Goal: Task Accomplishment & Management: Use online tool/utility

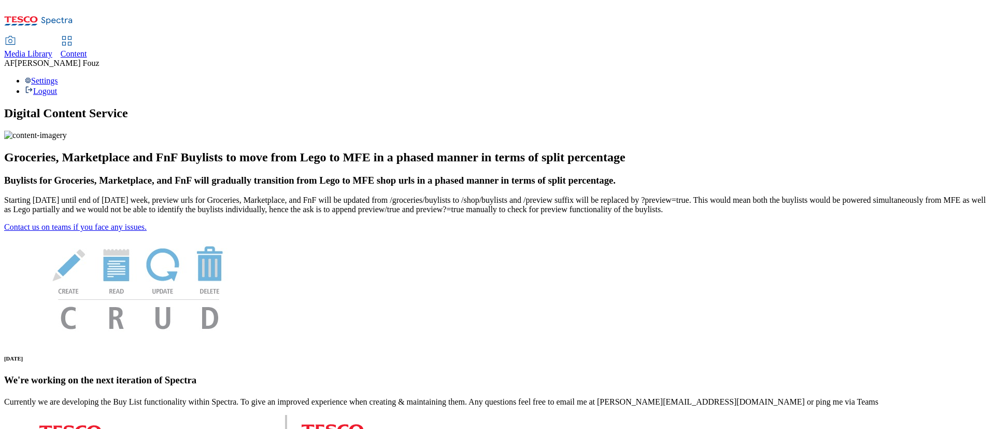
click at [87, 49] on span "Content" at bounding box center [74, 53] width 26 height 9
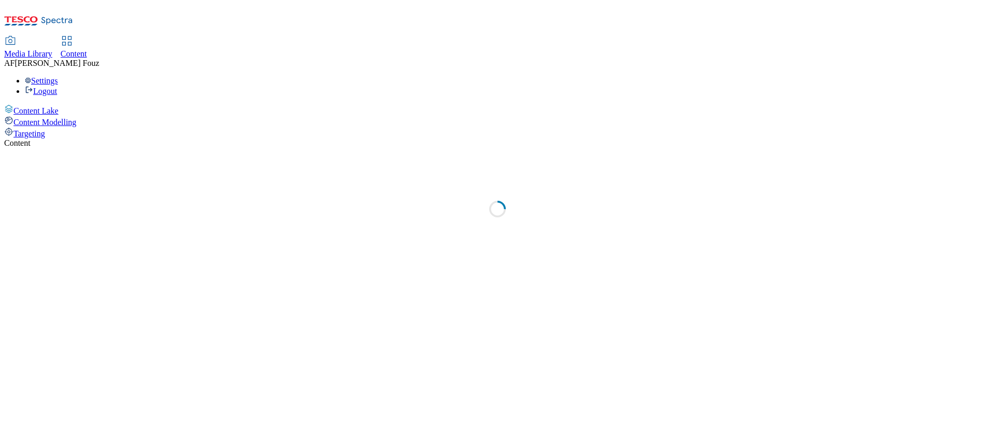
select select "ghs-uk"
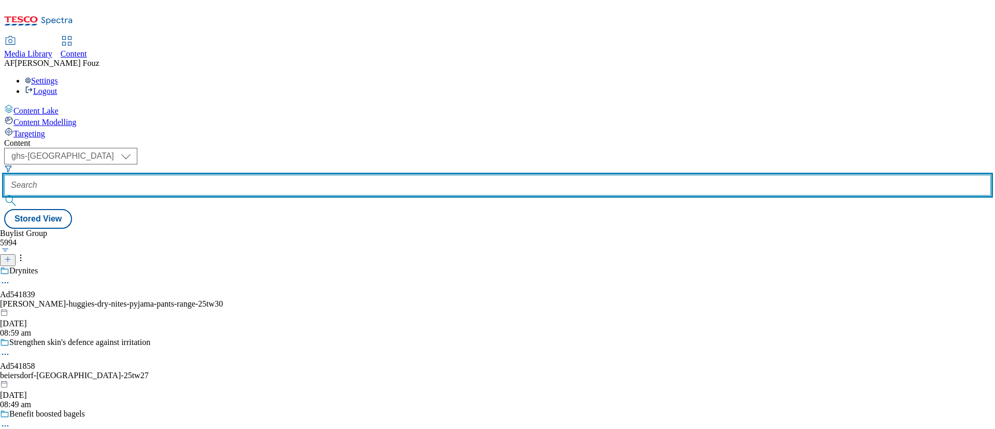
click at [244, 175] on input "text" at bounding box center [497, 185] width 987 height 21
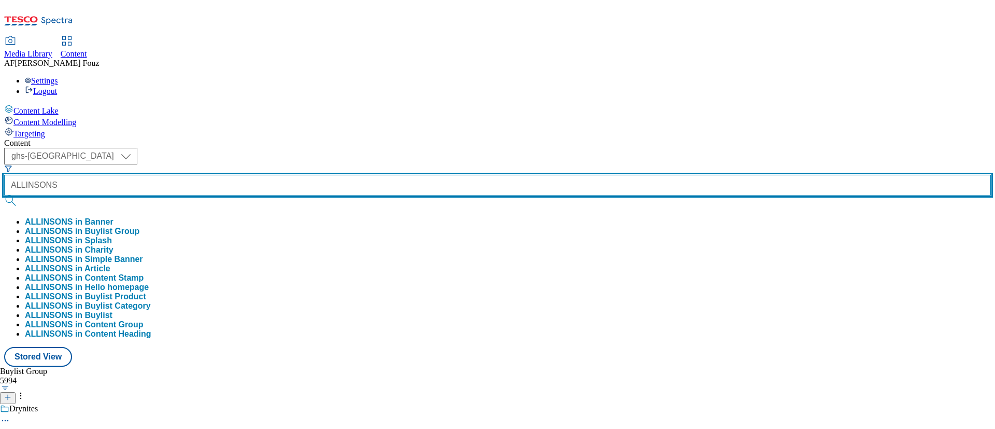
type input "ALLINSONS"
click at [4, 195] on button "submit" at bounding box center [11, 200] width 15 height 10
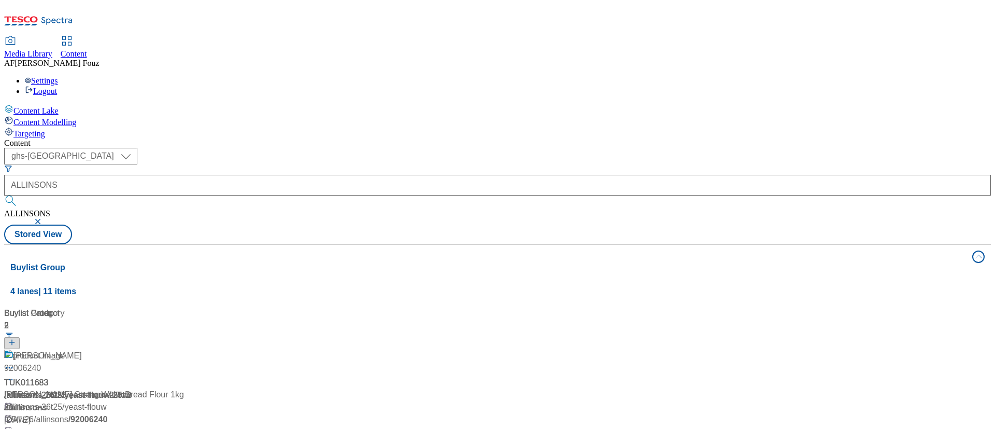
click at [553, 37] on div "Media Library Content AF Alba Fouz Settings Logout" at bounding box center [497, 66] width 987 height 59
click at [131, 390] on span "/ yeast-flouw-25tw26" at bounding box center [67, 400] width 127 height 21
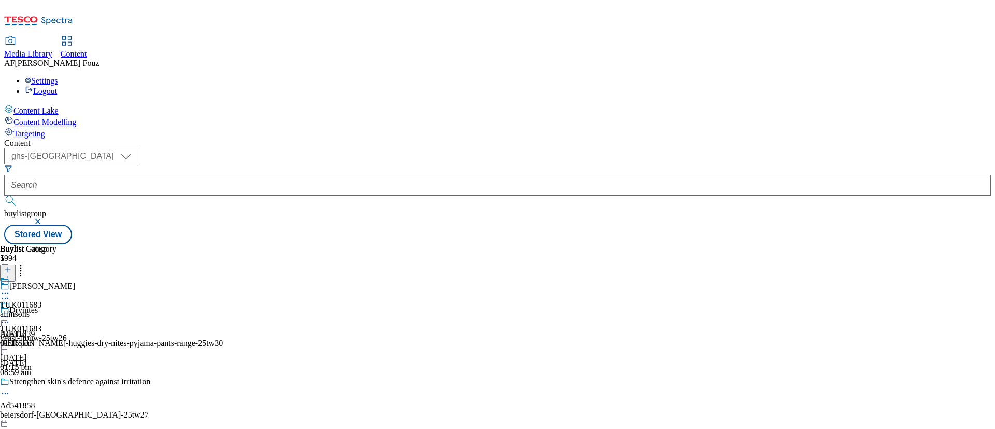
click at [10, 311] on icon at bounding box center [5, 316] width 10 height 10
click at [90, 427] on li "Un-publish" at bounding box center [55, 433] width 69 height 12
click at [10, 311] on icon at bounding box center [5, 316] width 10 height 10
click at [65, 428] on span "Un-publish" at bounding box center [48, 434] width 33 height 8
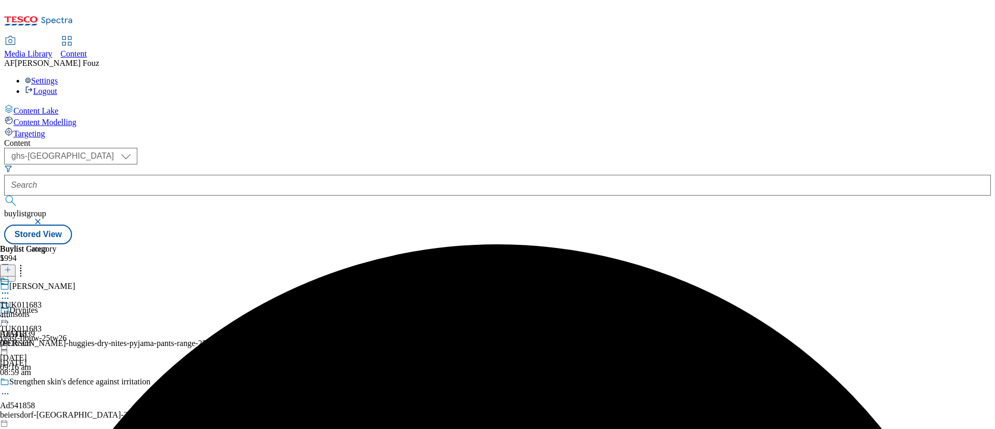
click at [10, 311] on icon at bounding box center [5, 316] width 10 height 10
click at [67, 394] on span "Un-preview" at bounding box center [49, 398] width 35 height 8
click at [10, 311] on icon at bounding box center [5, 316] width 10 height 10
click at [48, 332] on button "Edit" at bounding box center [34, 338] width 27 height 12
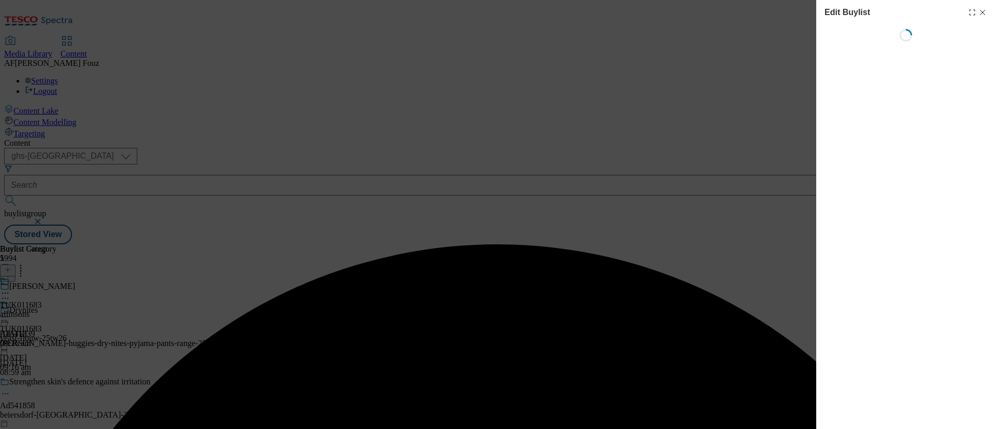
select select "tactical"
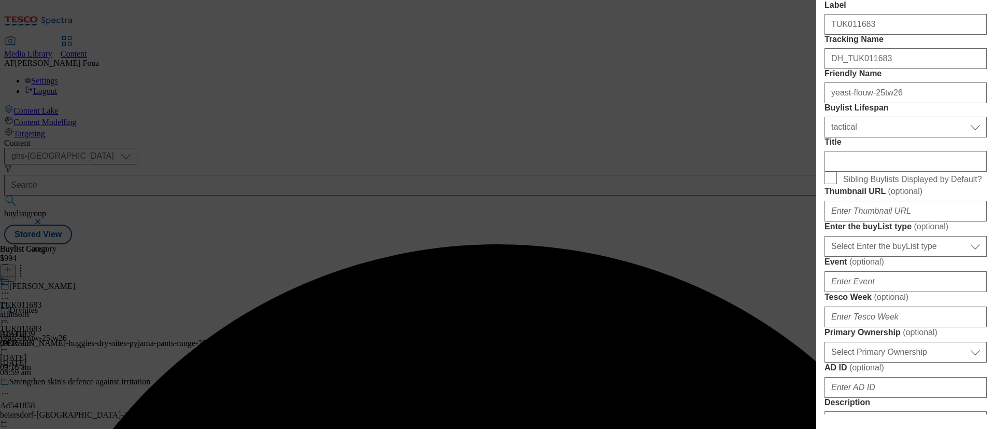
scroll to position [221, 0]
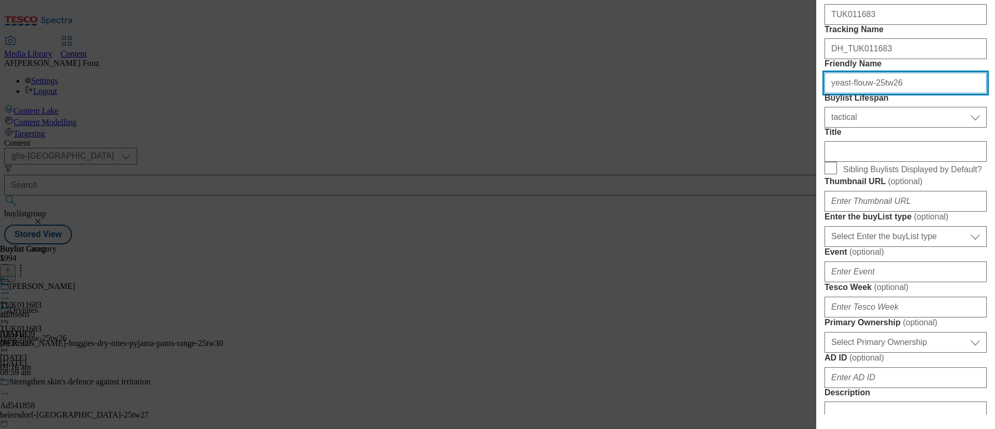
click at [863, 93] on input "yeast-flouw-25tw26" at bounding box center [905, 83] width 162 height 21
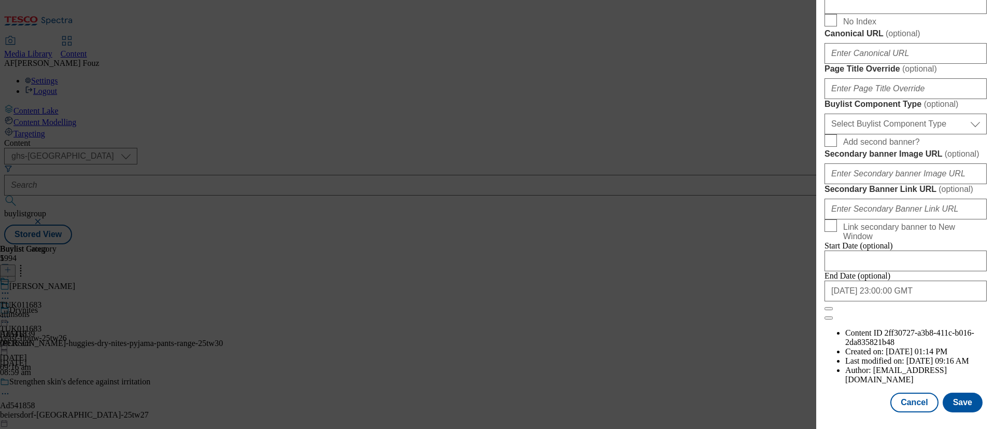
scroll to position [959, 0]
type input "yeast-flour-25tw26"
click at [959, 392] on button "Save" at bounding box center [963, 402] width 40 height 20
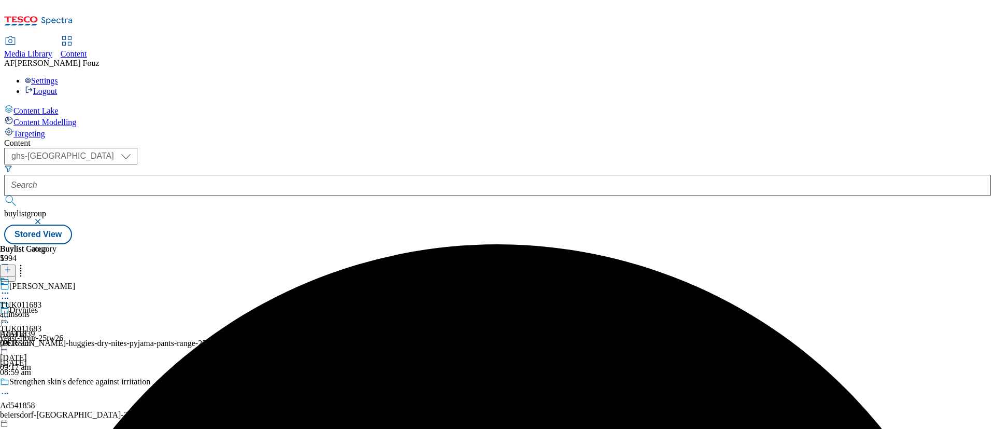
click at [10, 311] on icon at bounding box center [5, 316] width 10 height 10
click at [56, 382] on span "Preview" at bounding box center [44, 386] width 24 height 8
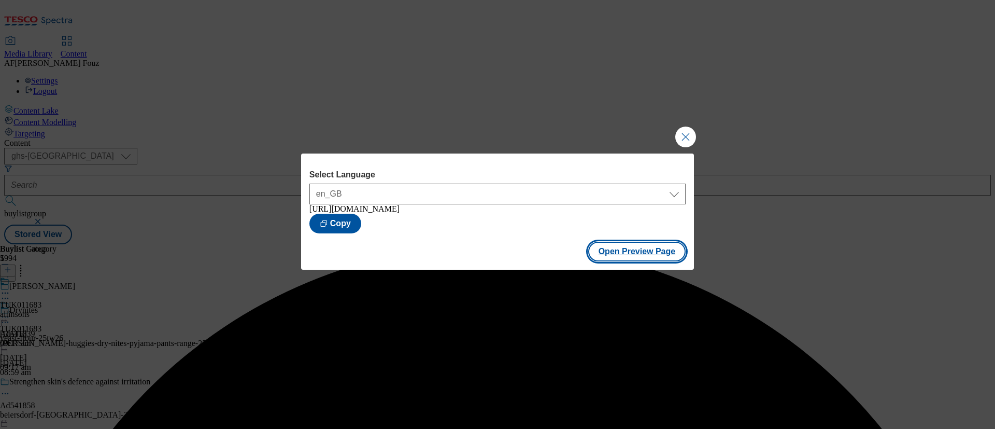
click at [637, 259] on button "Open Preview Page" at bounding box center [637, 251] width 98 height 20
click at [685, 139] on button "Close Modal" at bounding box center [685, 136] width 21 height 21
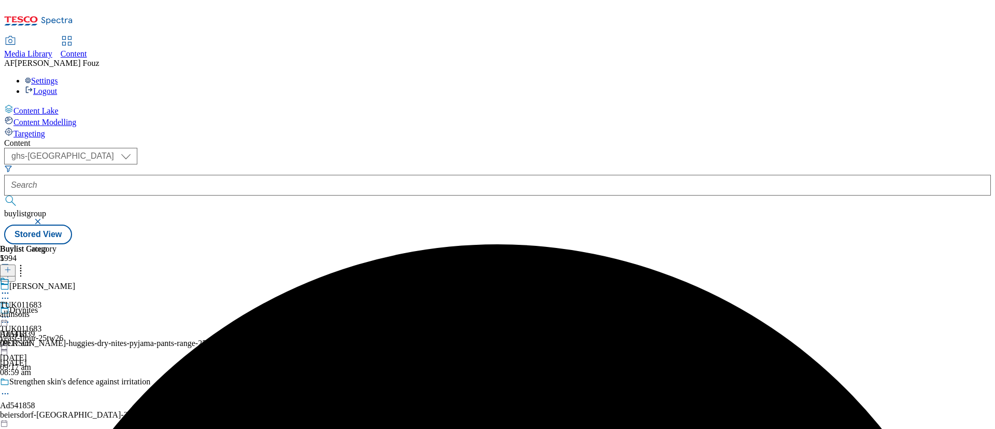
click at [63, 300] on div at bounding box center [31, 312] width 63 height 24
click at [10, 311] on icon at bounding box center [5, 316] width 10 height 10
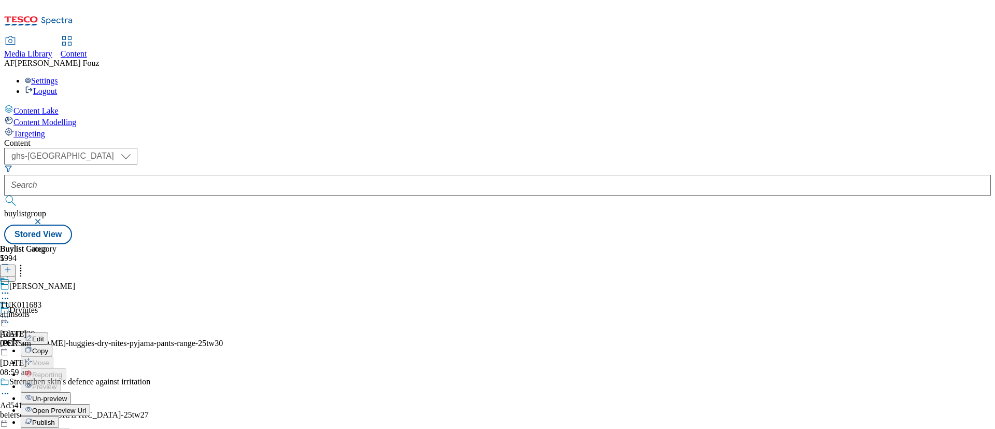
click at [55, 418] on span "Publish" at bounding box center [43, 422] width 23 height 8
